Goal: Task Accomplishment & Management: Complete application form

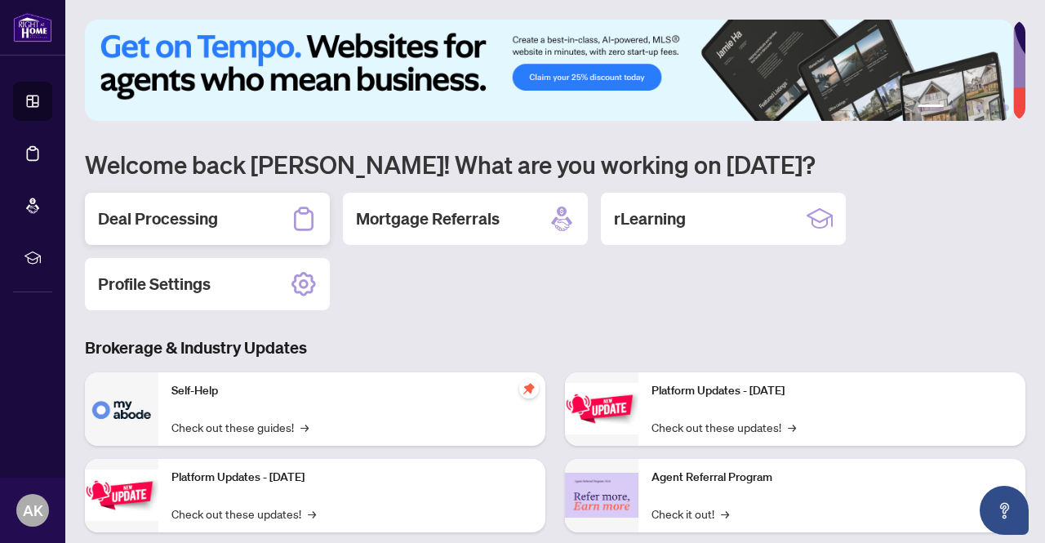
click at [160, 220] on h2 "Deal Processing" at bounding box center [158, 218] width 120 height 23
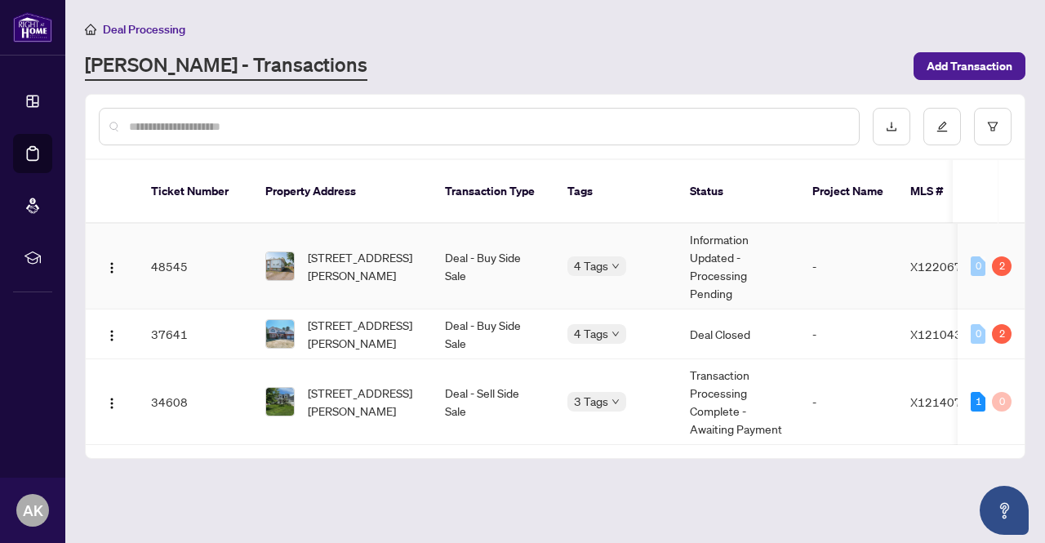
click at [777, 245] on td "Information Updated - Processing Pending" at bounding box center [738, 267] width 122 height 86
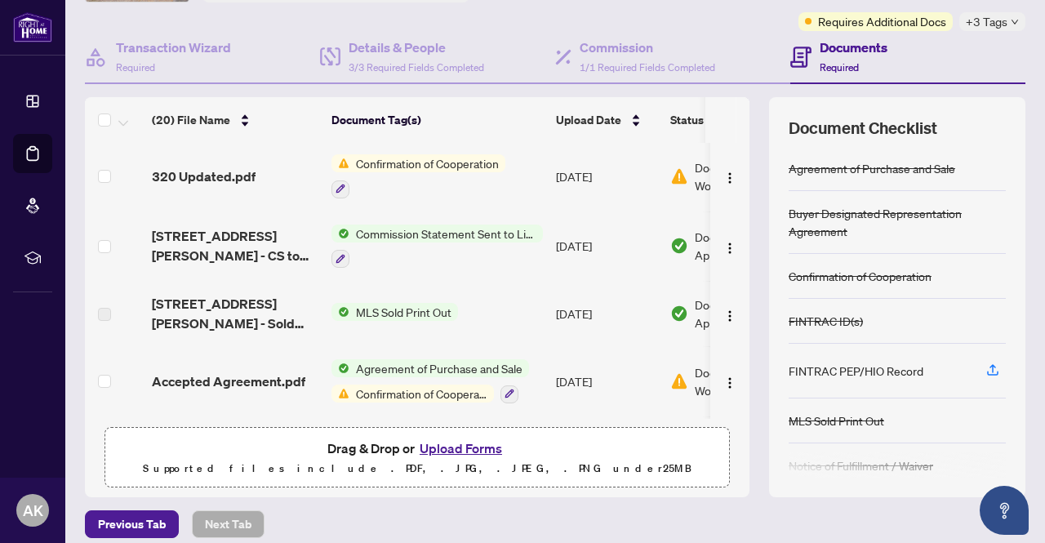
scroll to position [1113, 0]
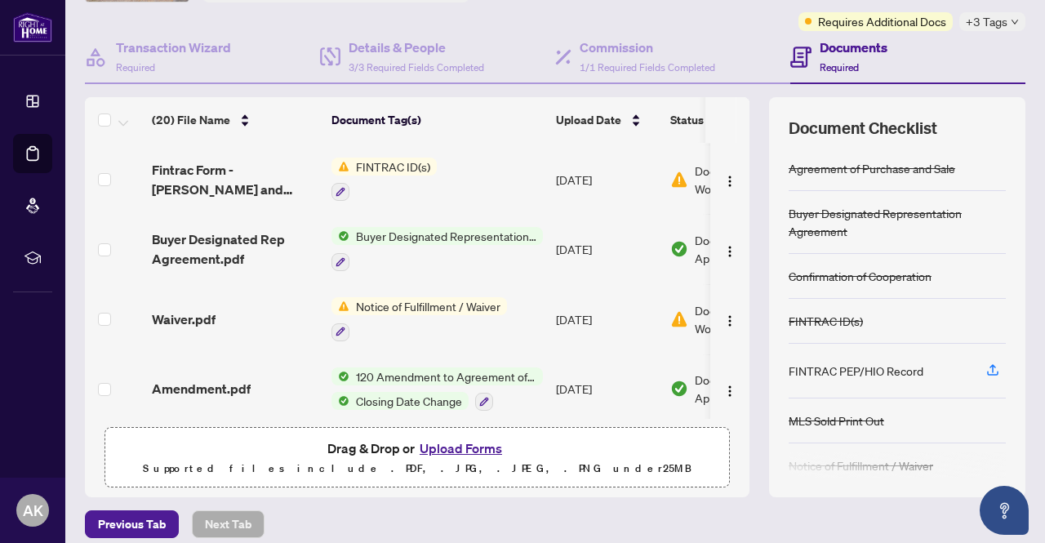
click at [479, 448] on button "Upload Forms" at bounding box center [461, 448] width 92 height 21
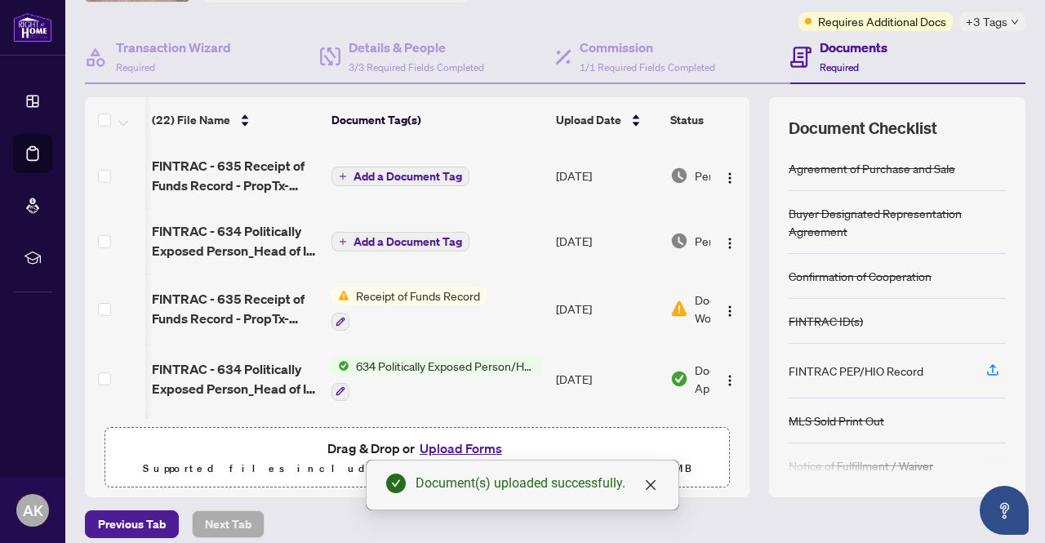
scroll to position [0, 109]
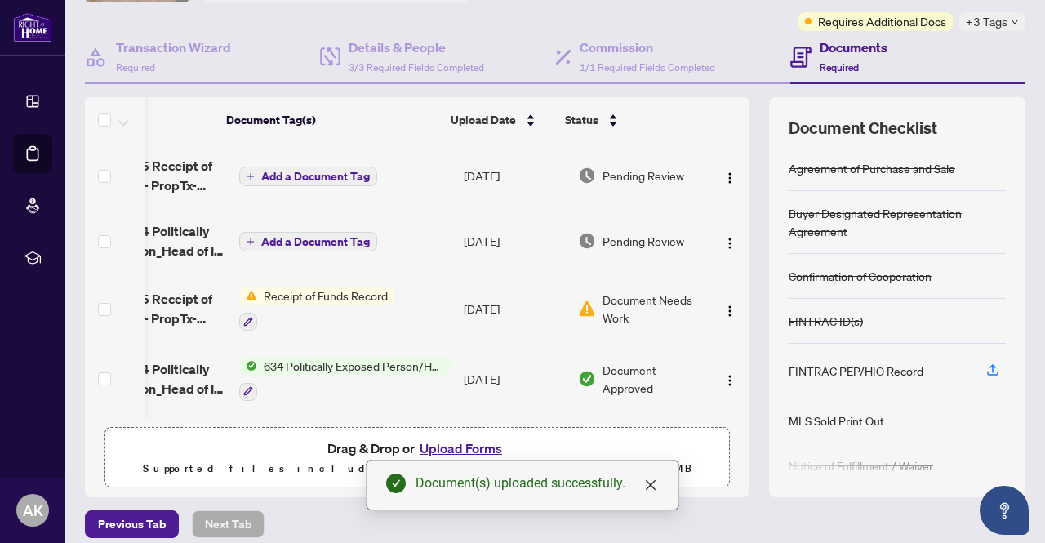
click at [624, 174] on span "Pending Review" at bounding box center [643, 176] width 82 height 18
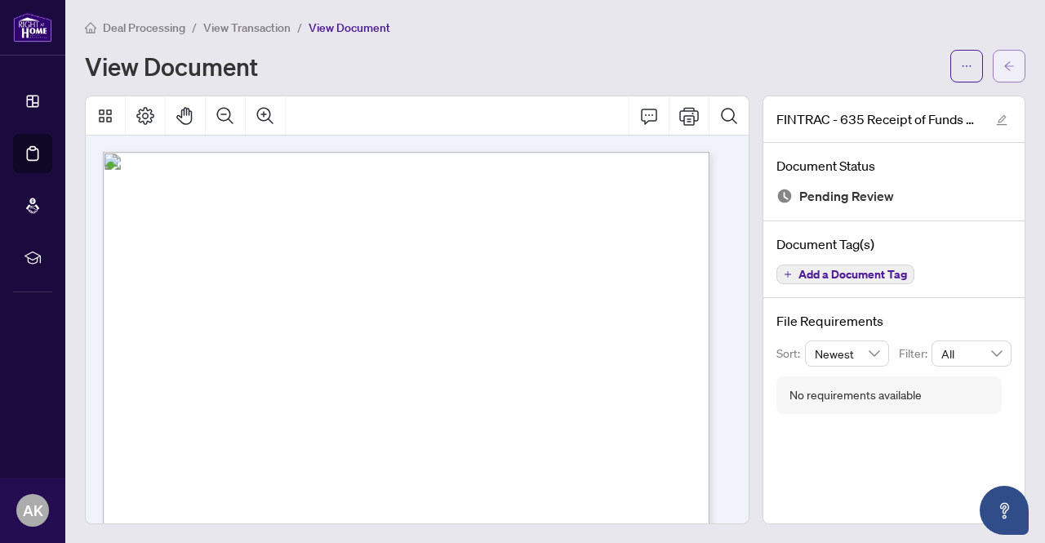
click at [1003, 73] on span "button" at bounding box center [1008, 66] width 11 height 26
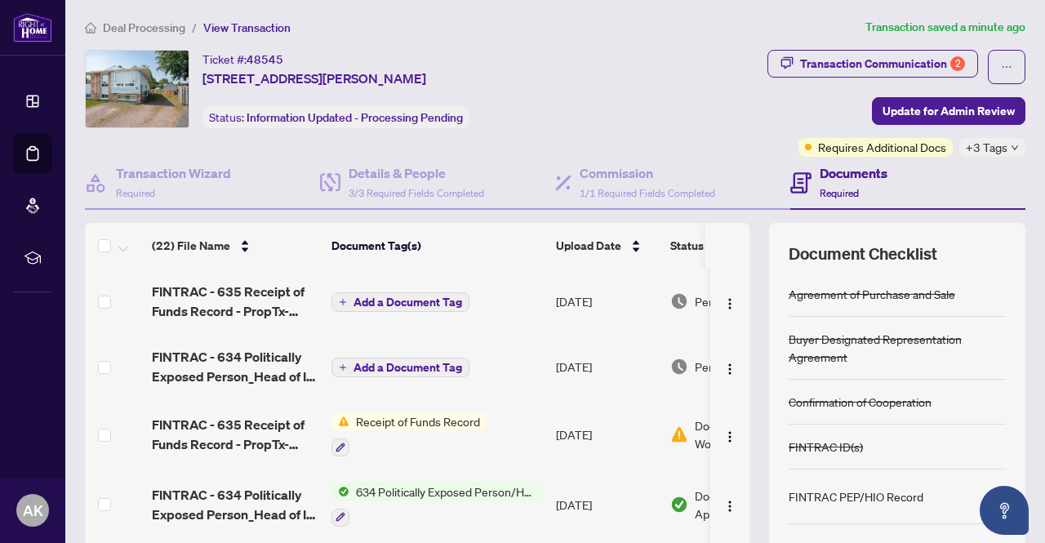
click at [529, 369] on td "Add a Document Tag" at bounding box center [437, 366] width 224 height 65
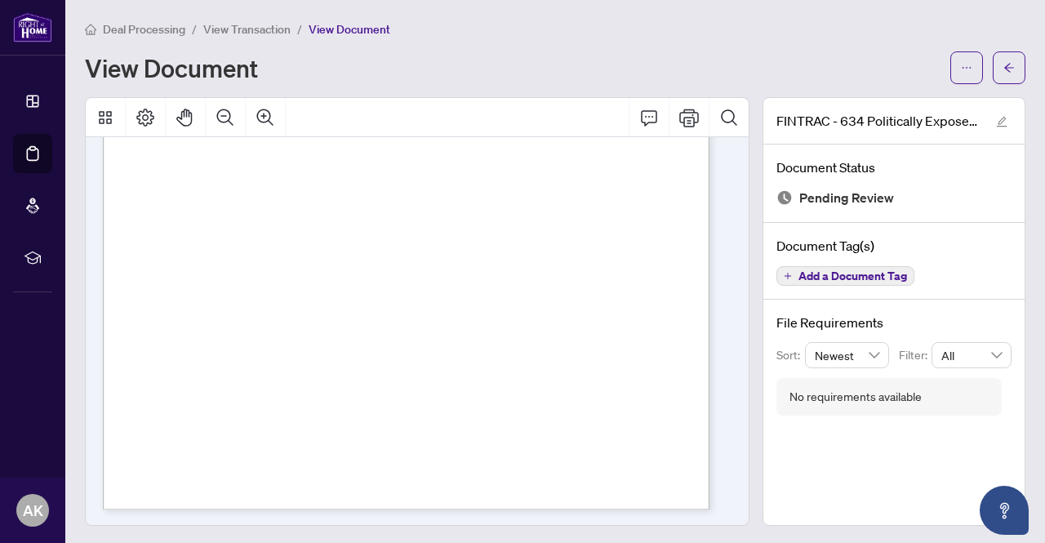
scroll to position [2, 0]
click at [1003, 63] on icon "arrow-left" at bounding box center [1008, 65] width 11 height 11
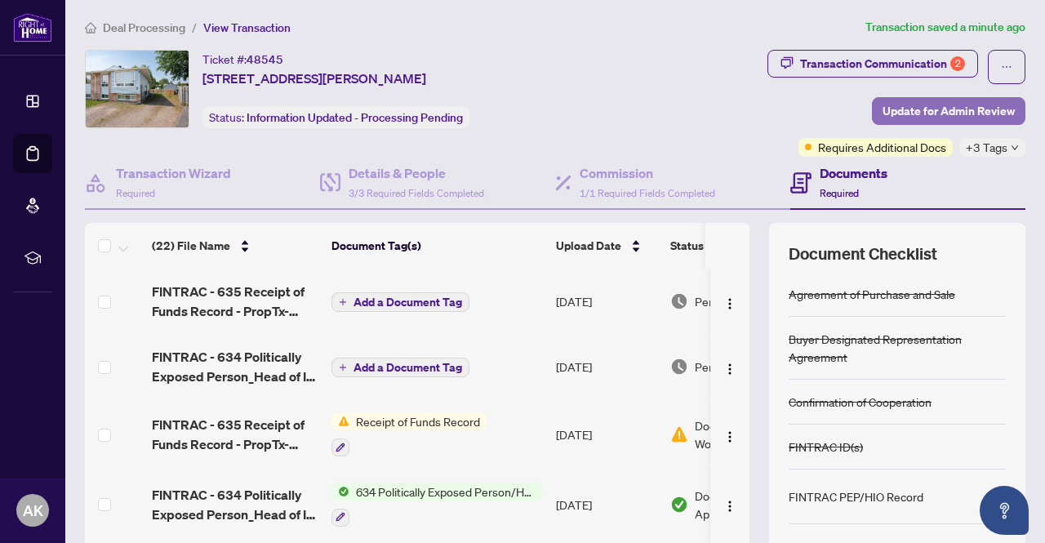
click at [915, 109] on span "Update for Admin Review" at bounding box center [948, 111] width 132 height 26
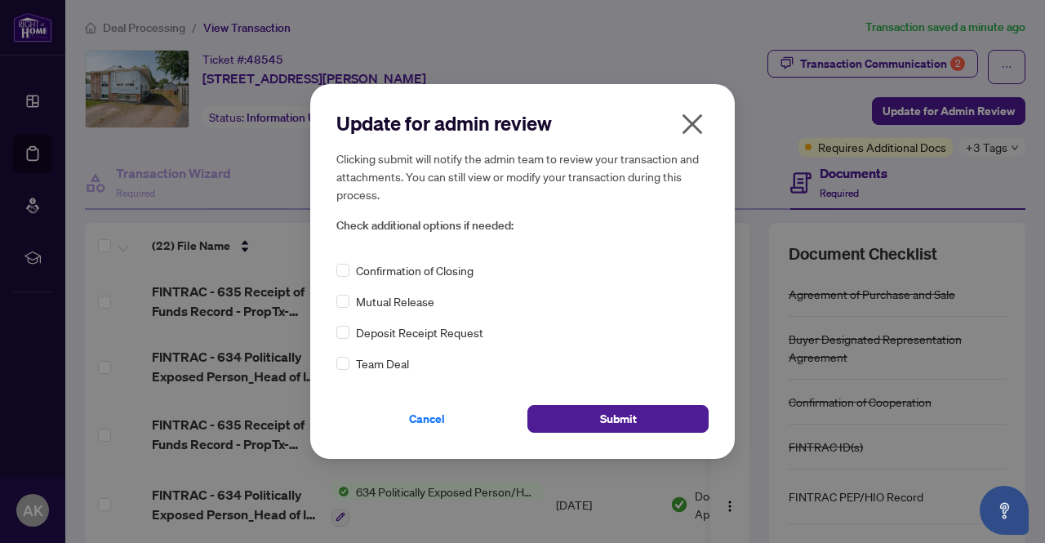
click at [494, 383] on div "Update for admin review Clicking submit will notify the admin team to review yo…" at bounding box center [522, 271] width 372 height 322
click at [661, 421] on button "Submit" at bounding box center [617, 419] width 181 height 28
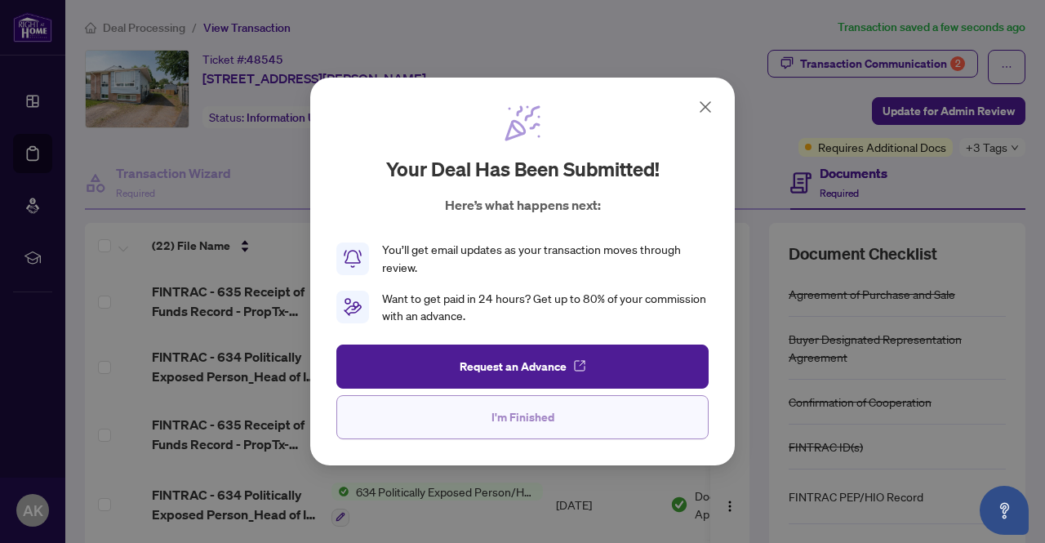
click at [529, 416] on span "I'm Finished" at bounding box center [522, 417] width 63 height 26
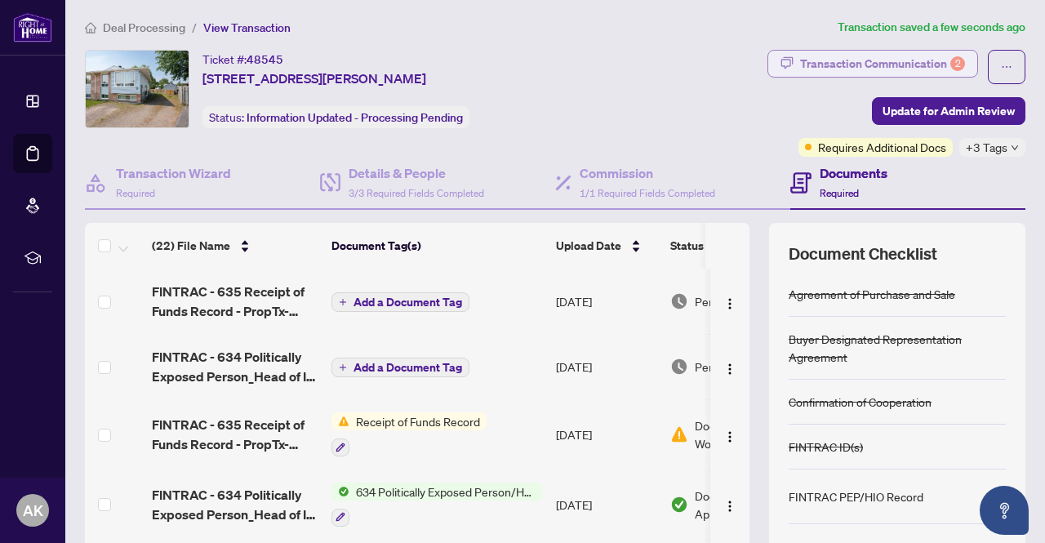
click at [890, 61] on div "Transaction Communication 2" at bounding box center [882, 64] width 165 height 26
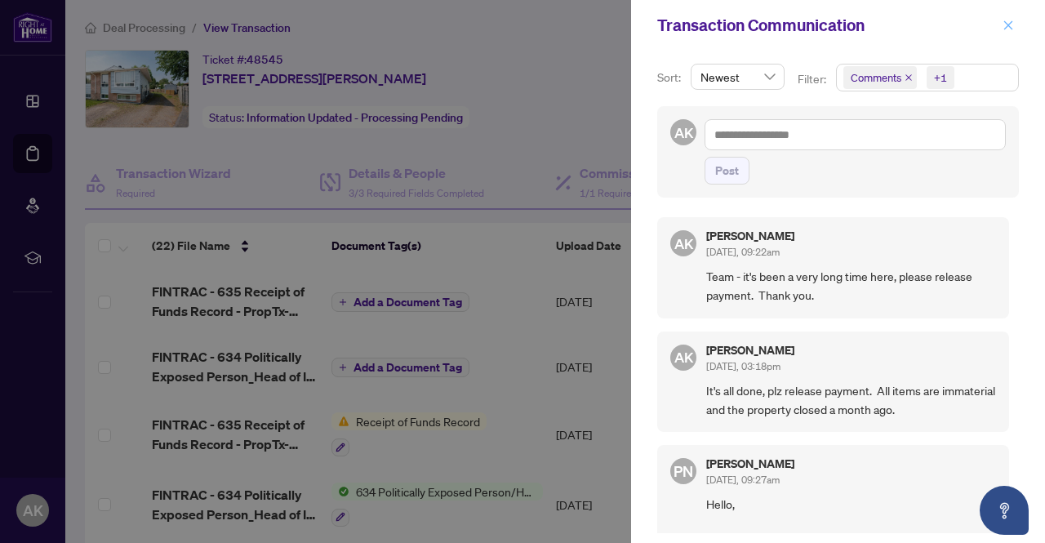
click at [1010, 24] on icon "close" at bounding box center [1007, 25] width 11 height 11
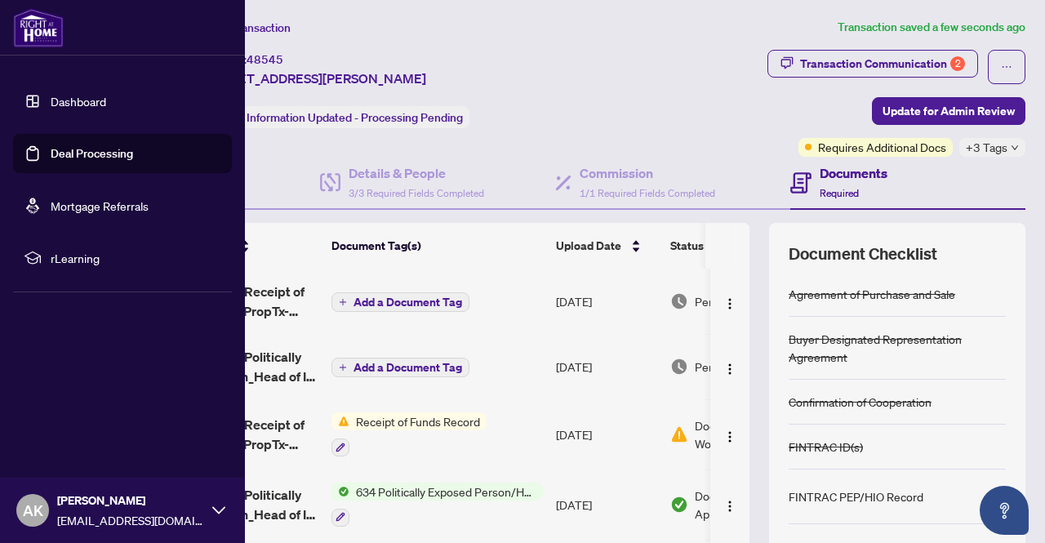
click at [69, 105] on link "Dashboard" at bounding box center [79, 101] width 56 height 15
